Goal: Task Accomplishment & Management: Complete application form

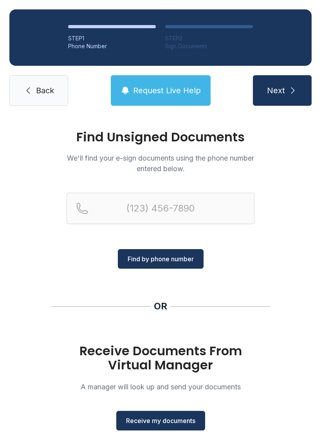
click at [178, 422] on span "Receive my documents" at bounding box center [160, 420] width 69 height 9
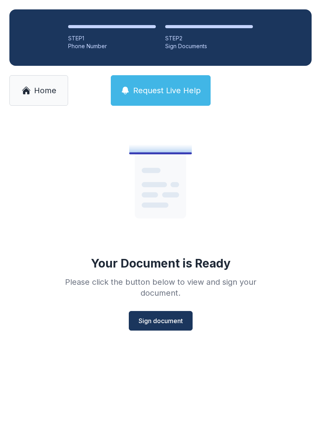
click at [175, 321] on span "Sign document" at bounding box center [161, 320] width 44 height 9
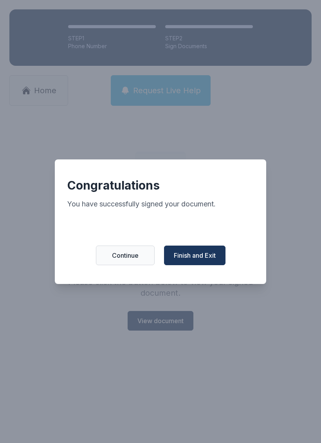
click at [211, 259] on span "Finish and Exit" at bounding box center [195, 255] width 42 height 9
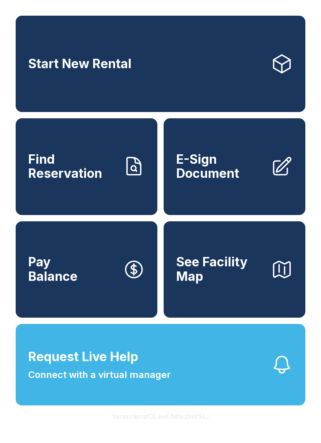
click at [242, 181] on span "E-Sign Document" at bounding box center [220, 166] width 89 height 29
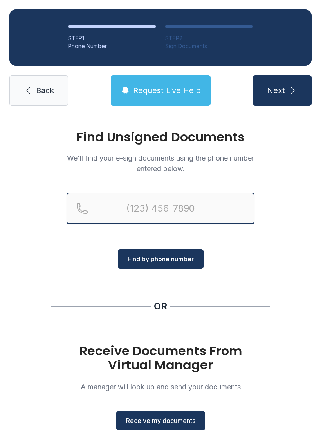
click at [171, 207] on input "Reservation phone number" at bounding box center [161, 208] width 188 height 31
type input "[PHONE_NUMBER]"
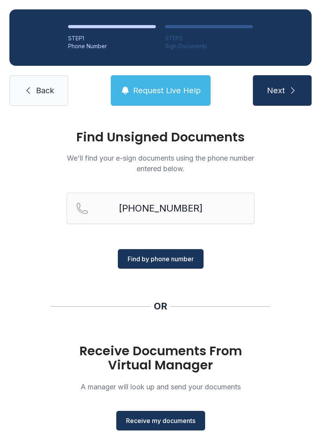
click at [188, 260] on span "Find by phone number" at bounding box center [161, 258] width 66 height 9
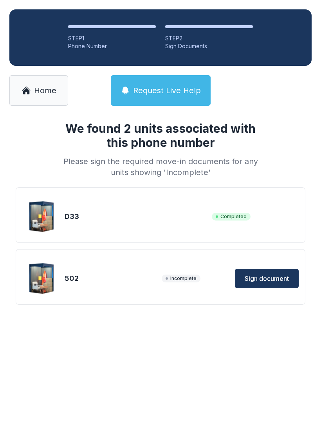
click at [289, 273] on button "Sign document" at bounding box center [267, 279] width 64 height 20
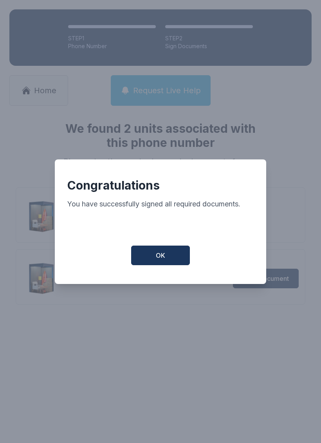
click at [180, 257] on button "OK" at bounding box center [160, 256] width 59 height 20
